Goal: Download file/media

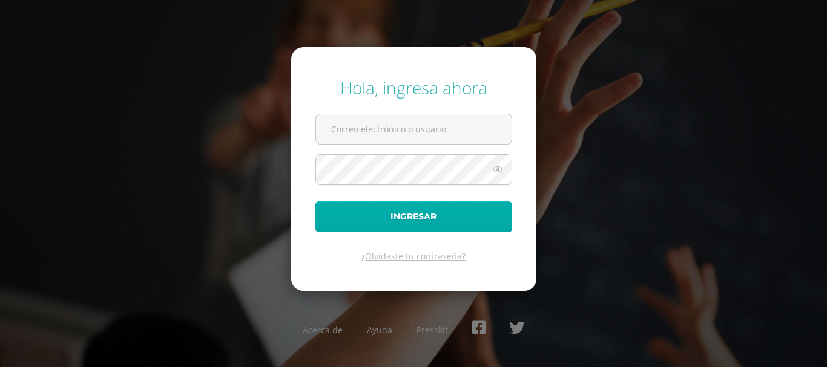
type input "eleaneth@lasallechiquimula.edu.gt"
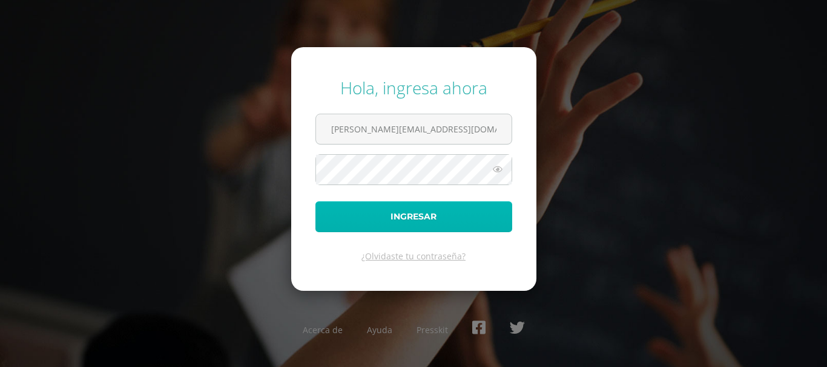
click at [403, 225] on button "Ingresar" at bounding box center [413, 217] width 197 height 31
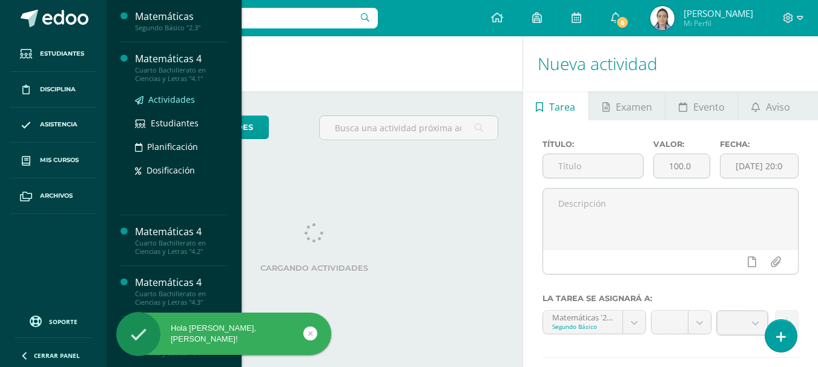
click at [180, 99] on span "Actividades" at bounding box center [171, 99] width 47 height 11
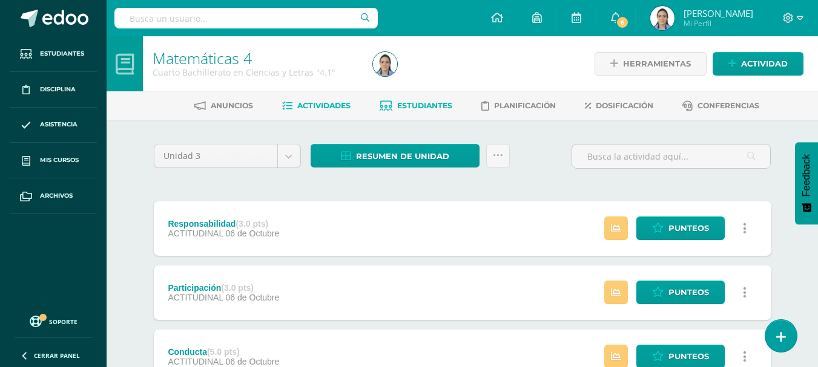
click at [439, 104] on span "Estudiantes" at bounding box center [424, 105] width 55 height 9
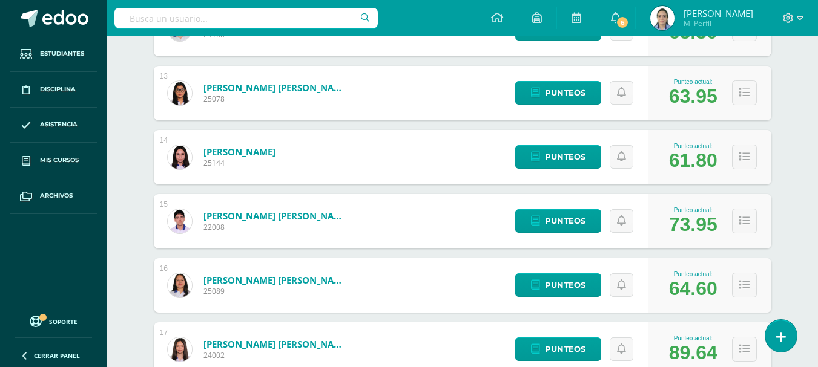
scroll to position [1245, 0]
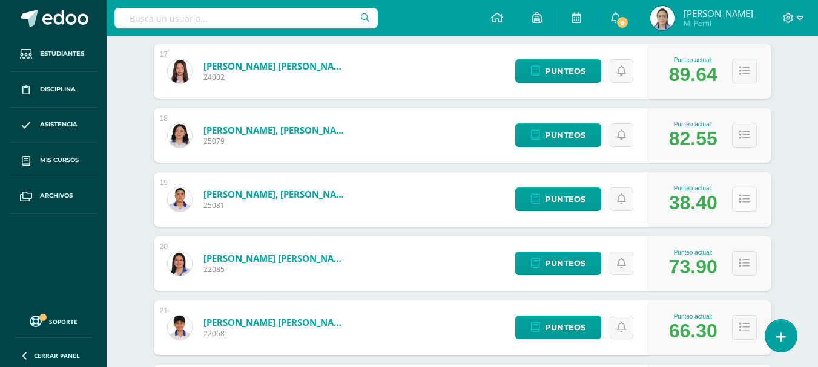
click at [746, 203] on icon at bounding box center [744, 199] width 10 height 10
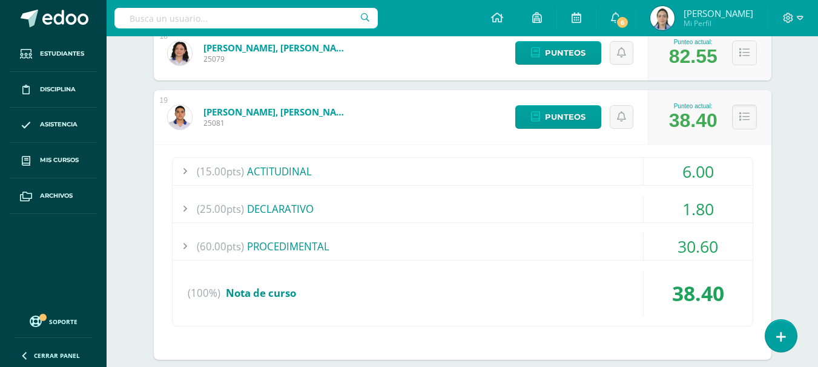
scroll to position [1306, 0]
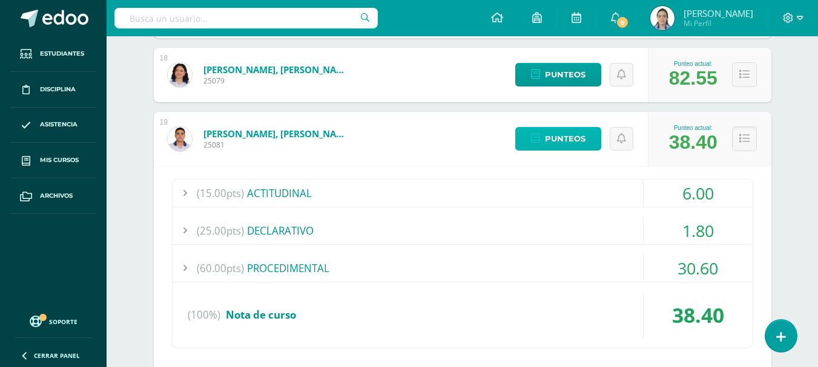
click at [547, 134] on span "Punteos" at bounding box center [565, 139] width 41 height 22
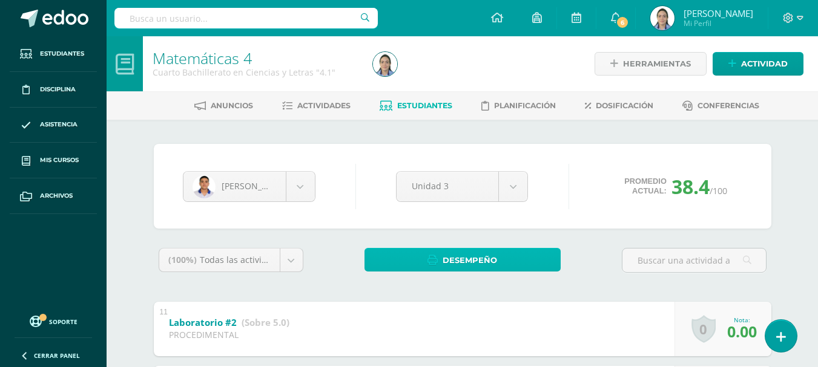
click at [480, 259] on span "Desempeño" at bounding box center [469, 260] width 54 height 22
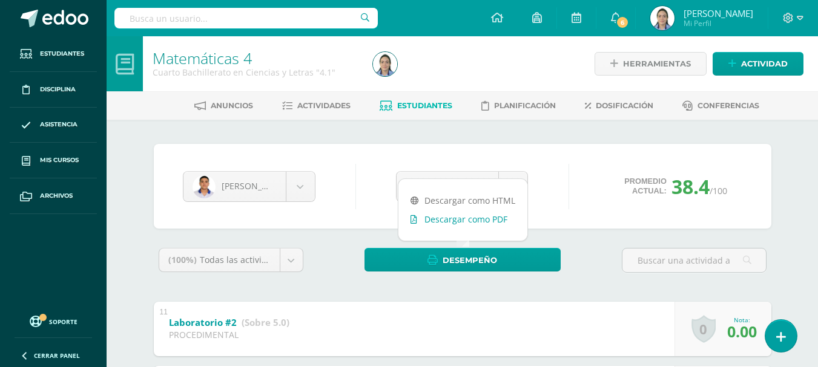
click at [445, 220] on link "Descargar como PDF" at bounding box center [462, 219] width 129 height 19
click at [589, 282] on div "(100%) Todas las actividades de esta unidad Todas las actividades de esta unida…" at bounding box center [462, 265] width 617 height 34
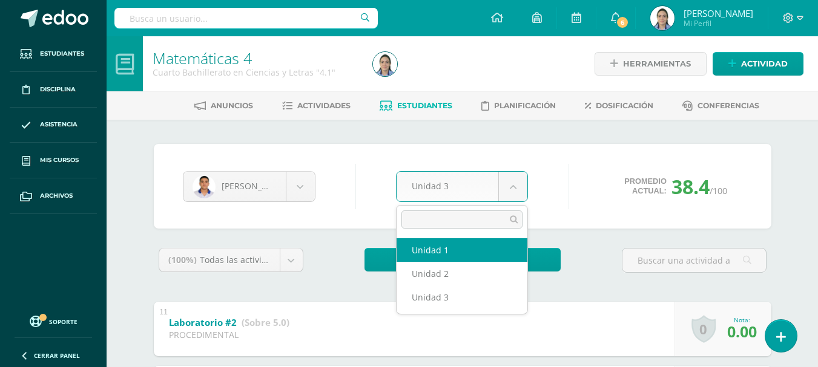
select select "Unidad 1"
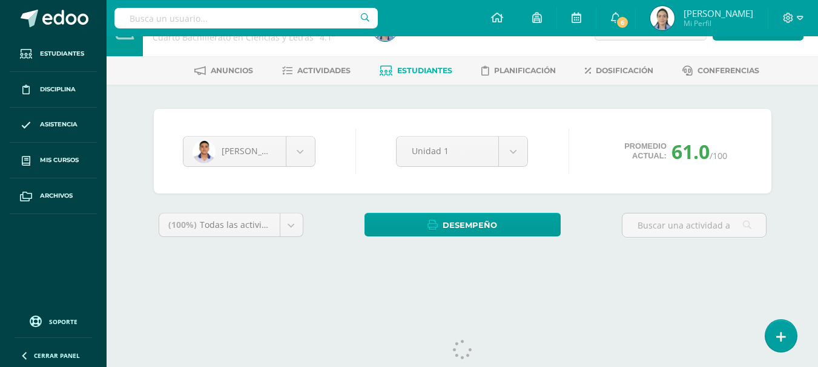
scroll to position [62, 0]
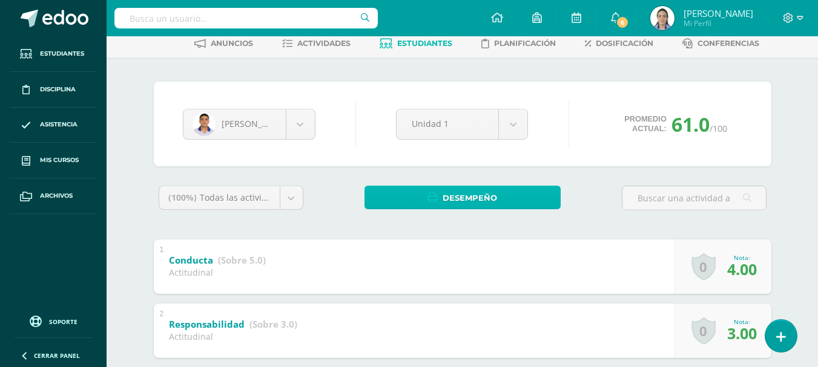
click at [481, 205] on span "Desempeño" at bounding box center [469, 198] width 54 height 22
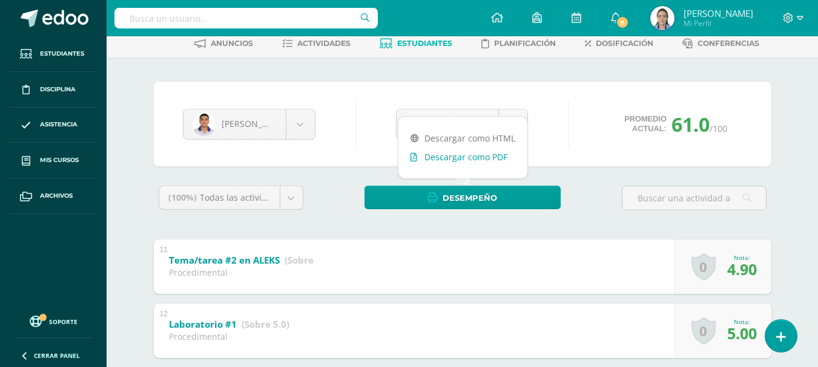
click at [466, 154] on link "Descargar como PDF" at bounding box center [462, 157] width 129 height 19
click at [283, 116] on body "Estudiantes Disciplina Asistencia Mis cursos Archivos Soporte Ayuda Reportar un…" at bounding box center [409, 317] width 818 height 758
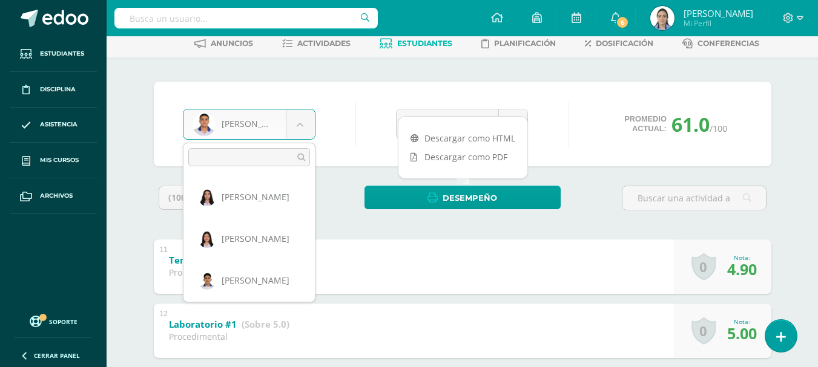
scroll to position [667, 0]
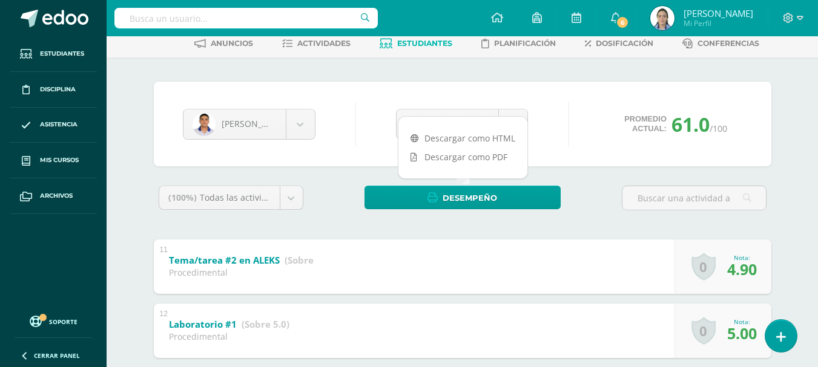
click at [334, 91] on body "Estudiantes Disciplina Asistencia Mis cursos Archivos Soporte Ayuda Reportar un…" at bounding box center [409, 317] width 818 height 758
click at [522, 113] on body "Estudiantes Disciplina Asistencia Mis cursos Archivos Soporte Ayuda Reportar un…" at bounding box center [409, 317] width 818 height 758
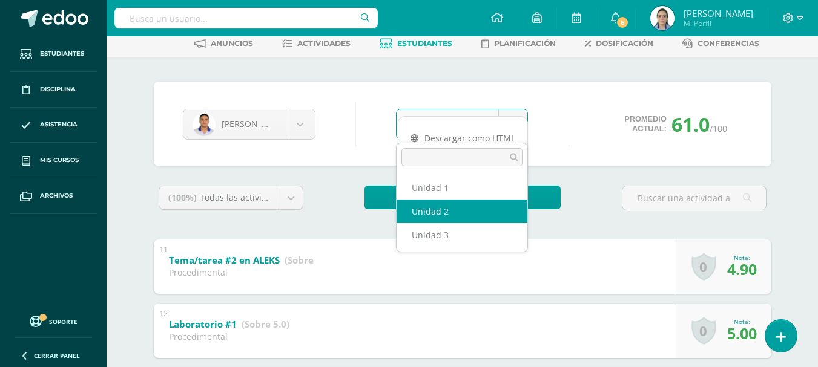
select select "Unidad 2"
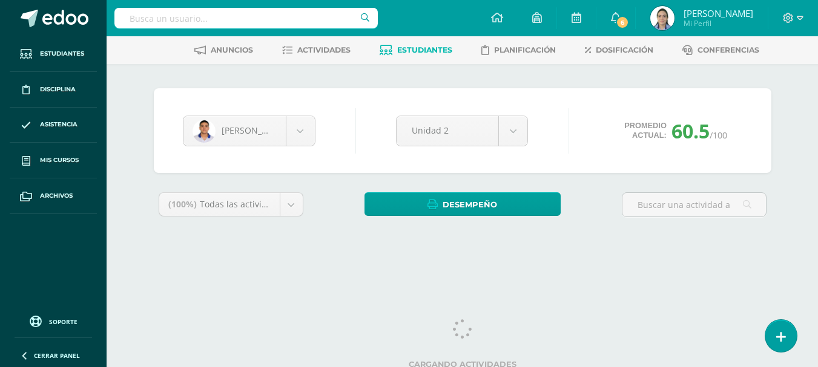
scroll to position [62, 0]
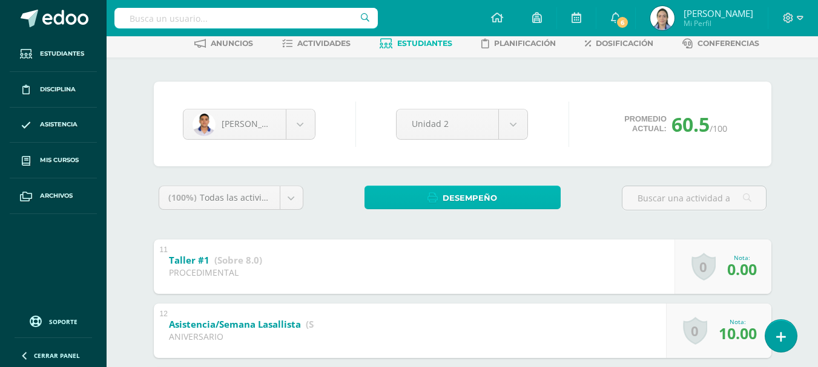
click at [450, 198] on span "Desempeño" at bounding box center [469, 198] width 54 height 22
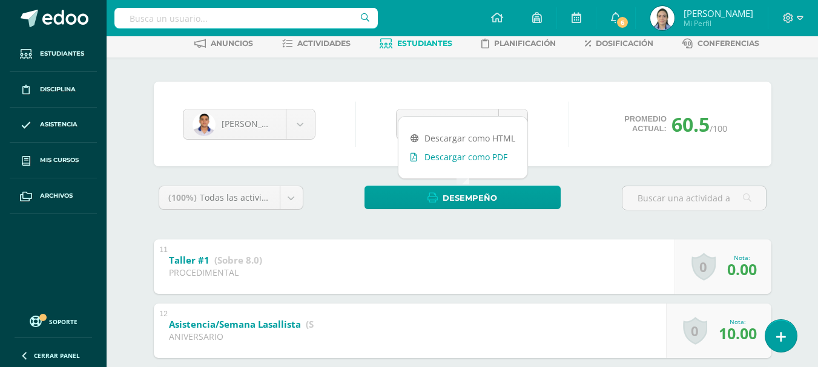
click at [459, 155] on link "Descargar como PDF" at bounding box center [462, 157] width 129 height 19
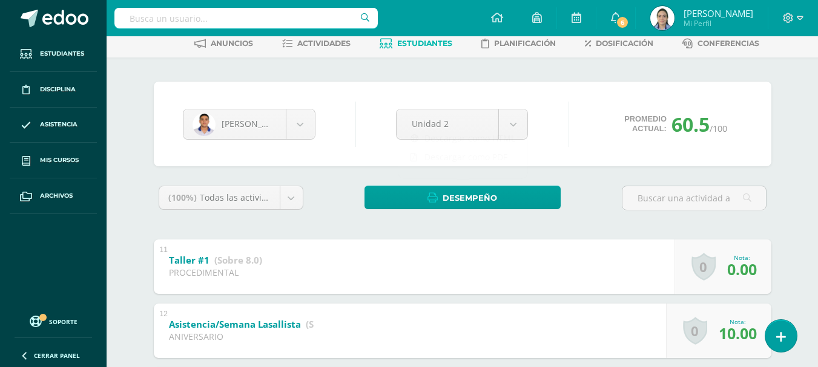
click at [323, 189] on div "(100%) Todas las actividades de esta unidad Todas las actividades de esta unida…" at bounding box center [462, 203] width 617 height 34
click at [464, 128] on body "Estudiantes Disciplina Asistencia Mis cursos Archivos Soporte Ayuda Reportar un…" at bounding box center [409, 317] width 818 height 758
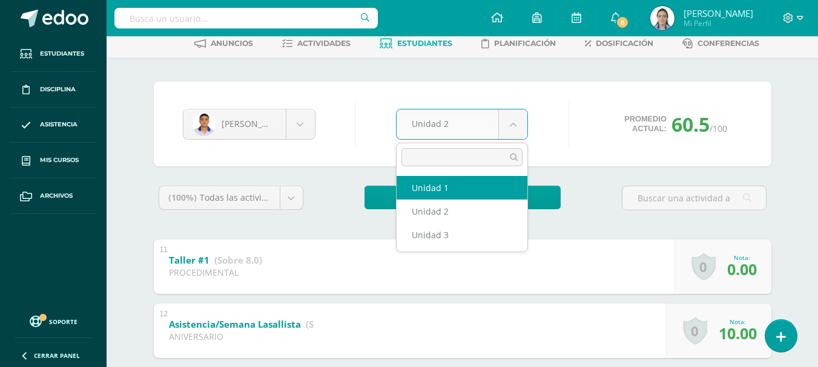
select select "Unidad 1"
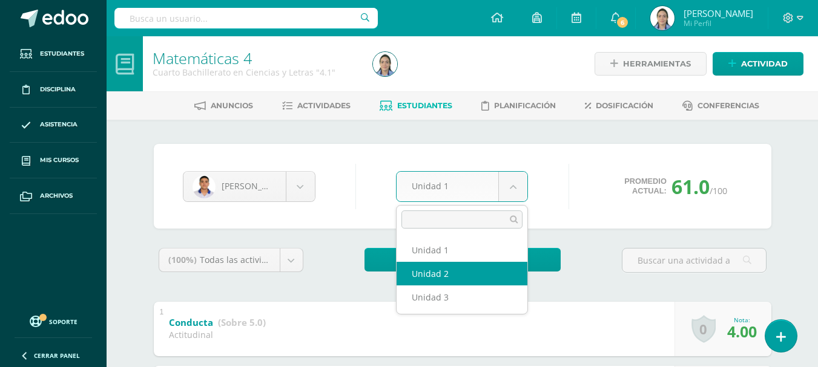
select select "Unidad 2"
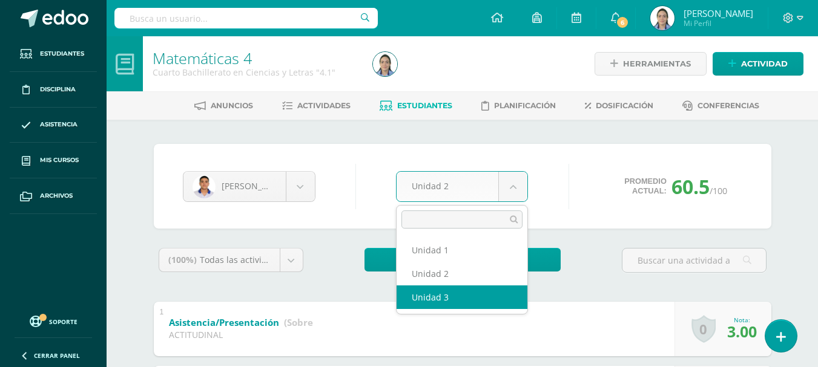
select select "Unidad 3"
